Goal: Task Accomplishment & Management: Manage account settings

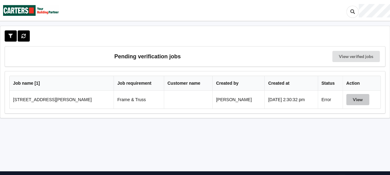
click at [353, 100] on button "View" at bounding box center [358, 99] width 23 height 11
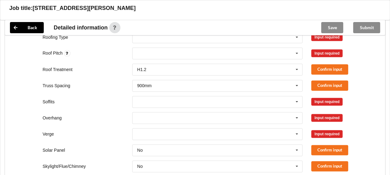
scroll to position [362, 0]
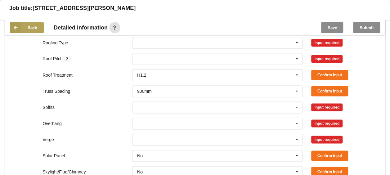
click at [35, 29] on button "Back" at bounding box center [27, 27] width 34 height 11
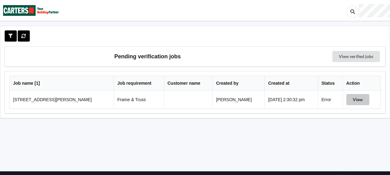
click at [360, 99] on button "View" at bounding box center [358, 99] width 23 height 11
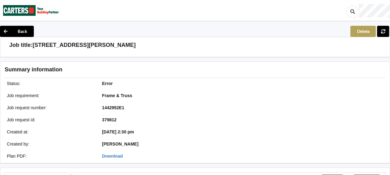
click at [355, 32] on button "Delete" at bounding box center [363, 31] width 25 height 11
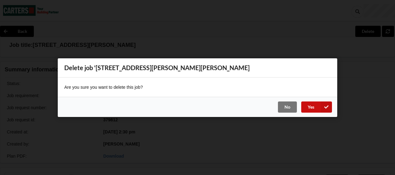
click at [307, 104] on button "Yes" at bounding box center [316, 106] width 31 height 11
